Goal: Information Seeking & Learning: Learn about a topic

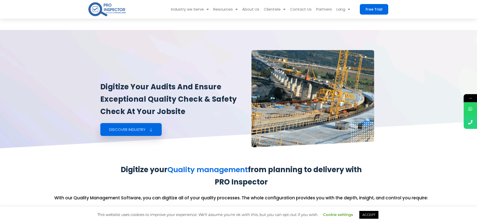
scroll to position [603, 0]
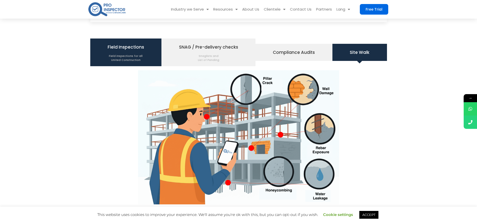
click at [122, 49] on span "Field Inspections Field inspections for all United Construction" at bounding box center [126, 52] width 36 height 19
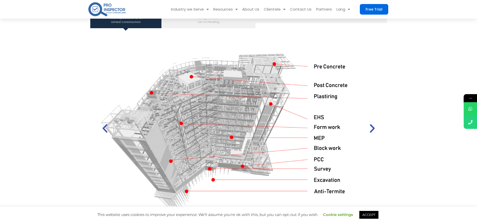
scroll to position [642, 0]
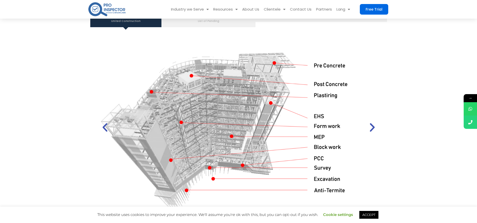
click at [225, 116] on div "1 / 2" at bounding box center [239, 127] width 284 height 187
click at [232, 125] on div "1 / 2" at bounding box center [239, 127] width 284 height 187
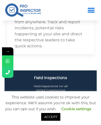
scroll to position [603, 0]
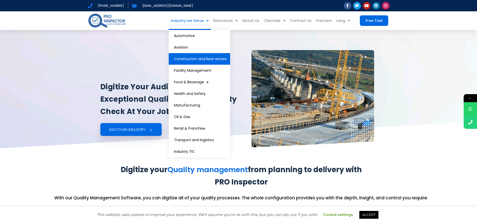
click at [100, 61] on link "Construction and Real-estate" at bounding box center [199, 59] width 61 height 12
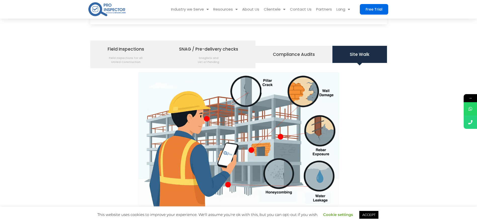
scroll to position [609, 0]
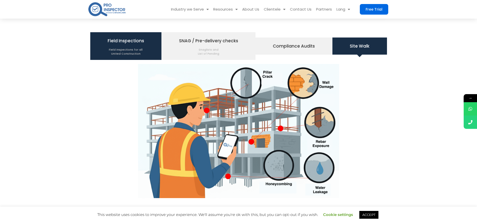
click at [117, 47] on span "Field inspections for all United Construction" at bounding box center [126, 50] width 36 height 11
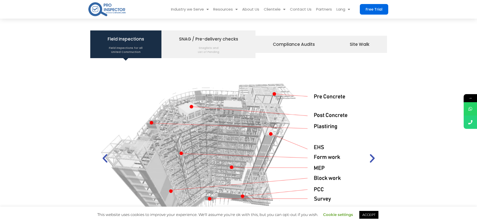
scroll to position [651, 0]
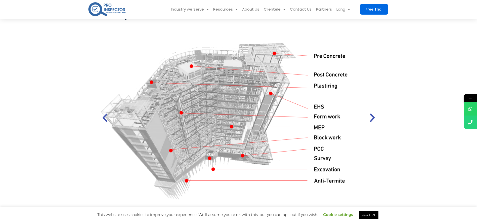
click at [230, 99] on div "1 / 2" at bounding box center [239, 117] width 284 height 187
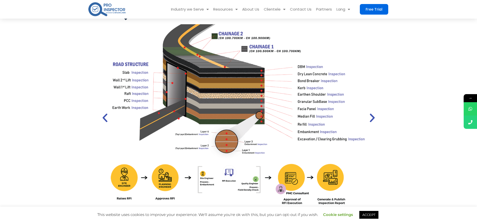
click at [108, 113] on icon "Previous slide" at bounding box center [104, 117] width 11 height 11
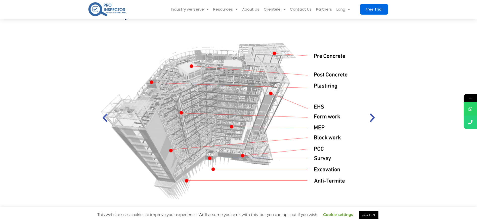
click at [223, 147] on div "1 / 2" at bounding box center [239, 117] width 284 height 187
click at [377, 215] on link "ACCEPT" at bounding box center [368, 215] width 19 height 8
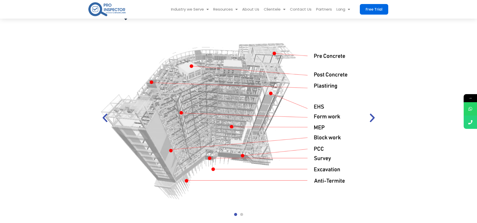
click at [228, 125] on div "1 / 2" at bounding box center [239, 117] width 284 height 187
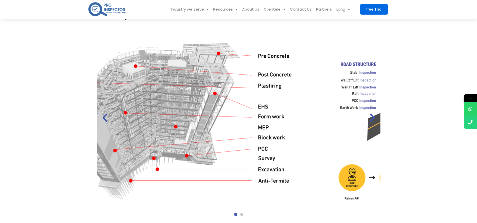
click at [169, 104] on div "1 / 2" at bounding box center [183, 117] width 284 height 187
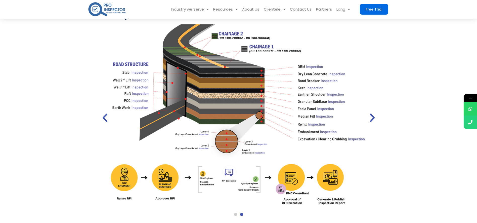
click at [180, 96] on div "2 / 2" at bounding box center [239, 117] width 284 height 187
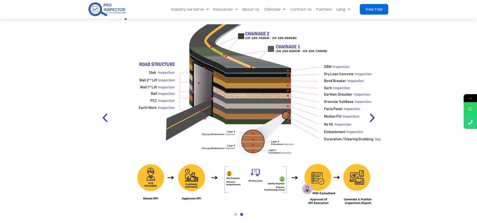
click at [292, 98] on div "2 / 2" at bounding box center [265, 117] width 284 height 187
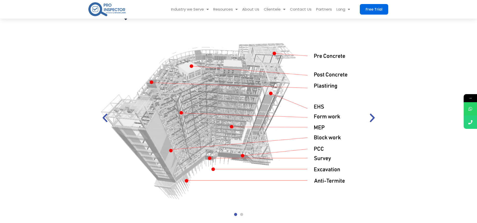
drag, startPoint x: 197, startPoint y: 81, endPoint x: 196, endPoint y: 148, distance: 66.4
click at [167, 130] on div "1 / 2" at bounding box center [239, 117] width 284 height 187
click at [182, 113] on div "1 / 2" at bounding box center [239, 117] width 284 height 187
